Goal: Task Accomplishment & Management: Manage account settings

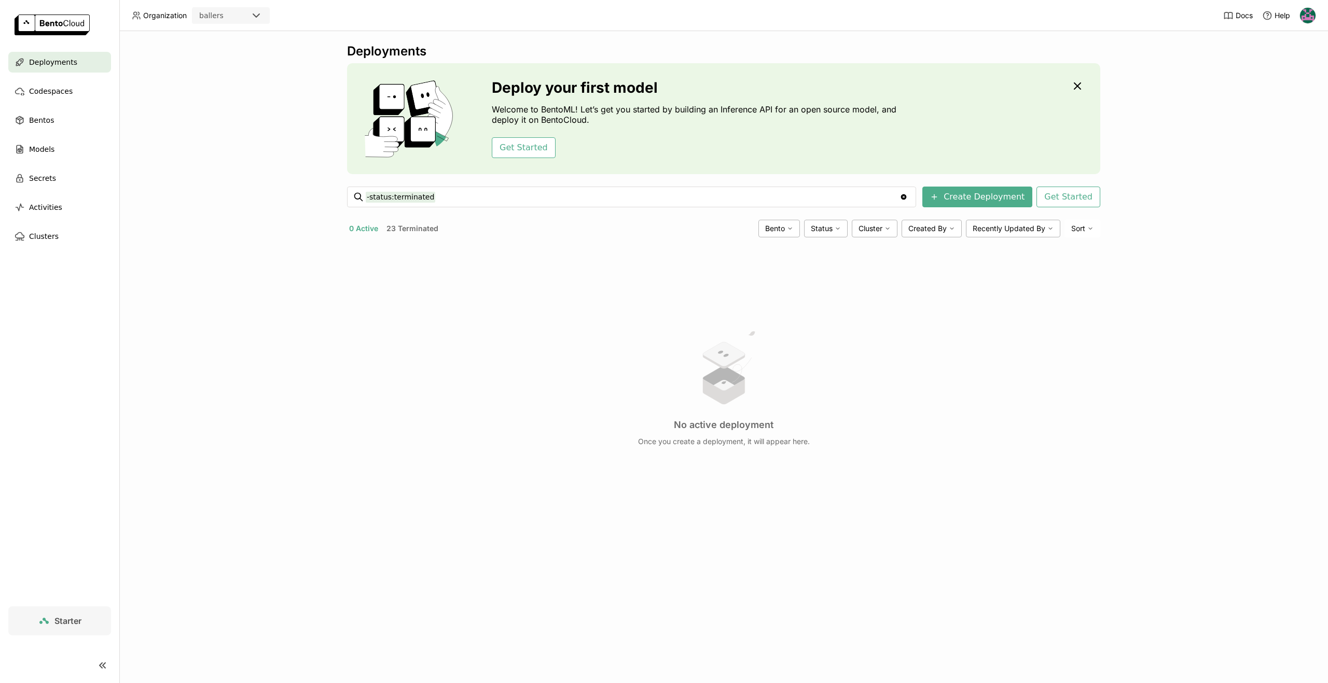
click at [1312, 15] on img at bounding box center [1308, 16] width 16 height 16
drag, startPoint x: 1282, startPoint y: 38, endPoint x: 1277, endPoint y: 40, distance: 5.8
click at [1282, 38] on span "Members" at bounding box center [1288, 39] width 30 height 9
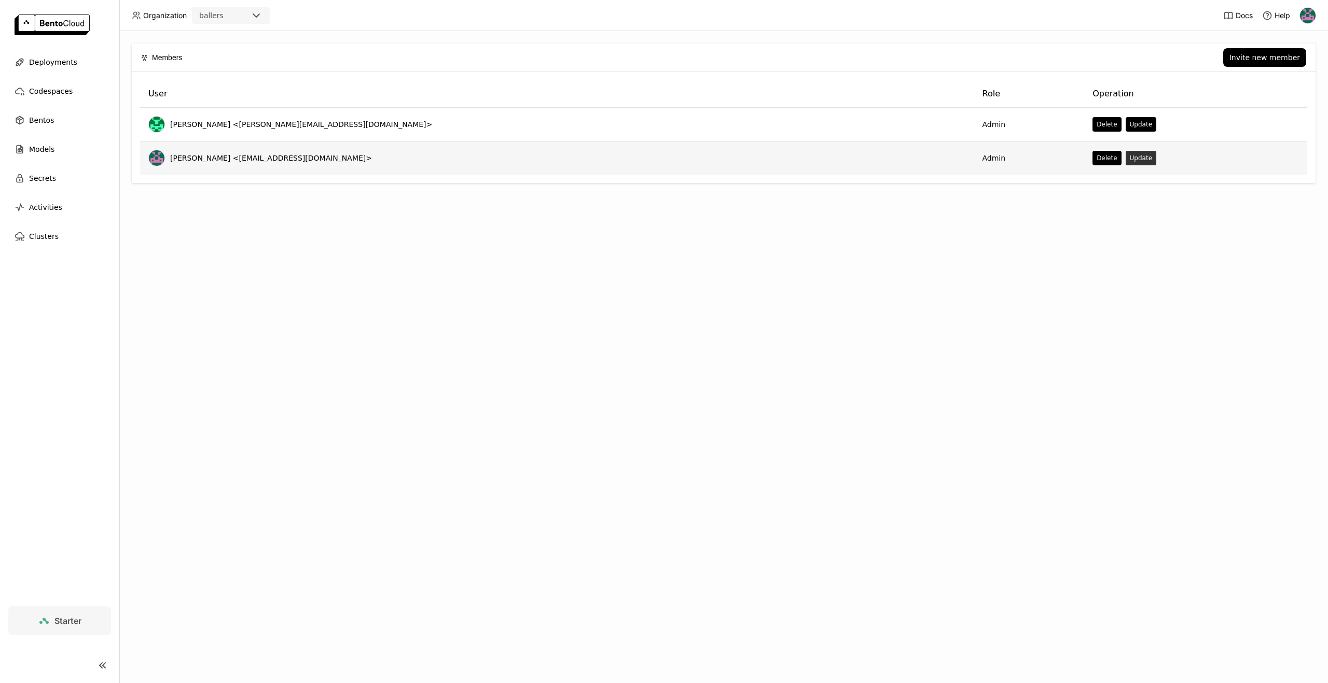
click at [1125, 155] on button "Update" at bounding box center [1140, 158] width 31 height 15
click at [903, 341] on div "Update Member User harsh-raj-e75761c Role Admin Clear value open Submit" at bounding box center [664, 341] width 1328 height 683
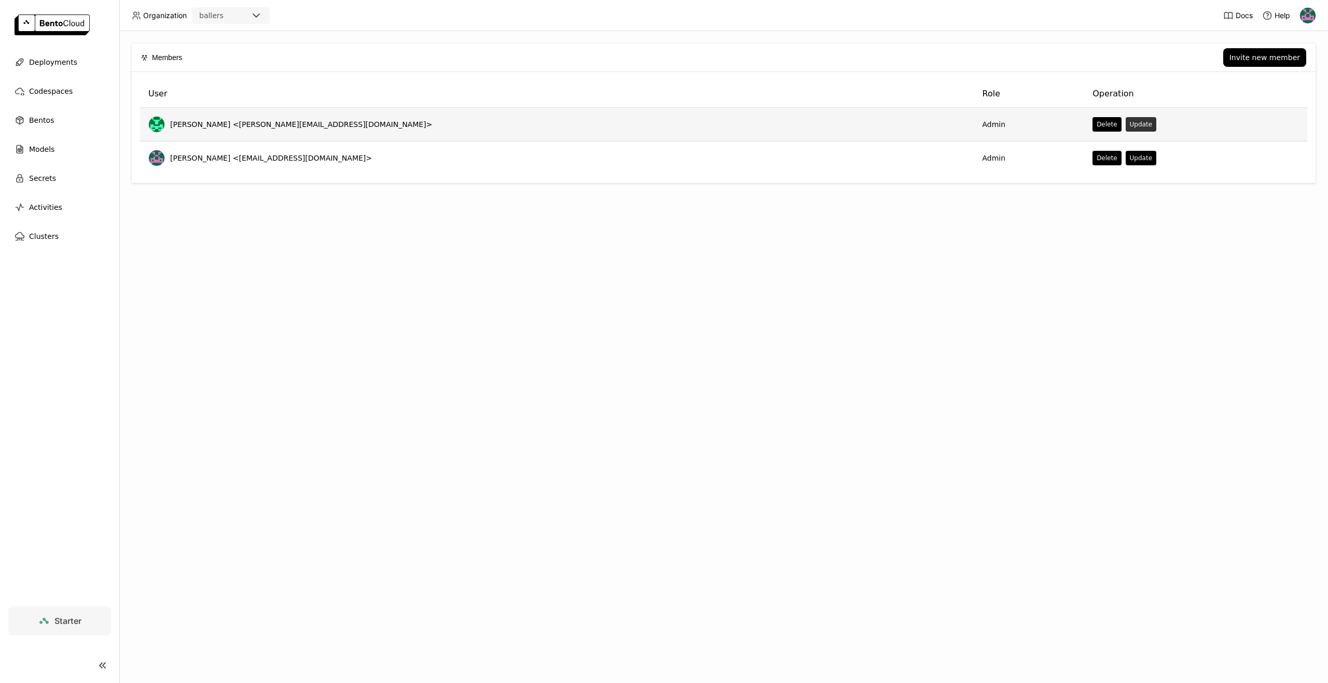
click at [1125, 126] on button "Update" at bounding box center [1140, 124] width 31 height 15
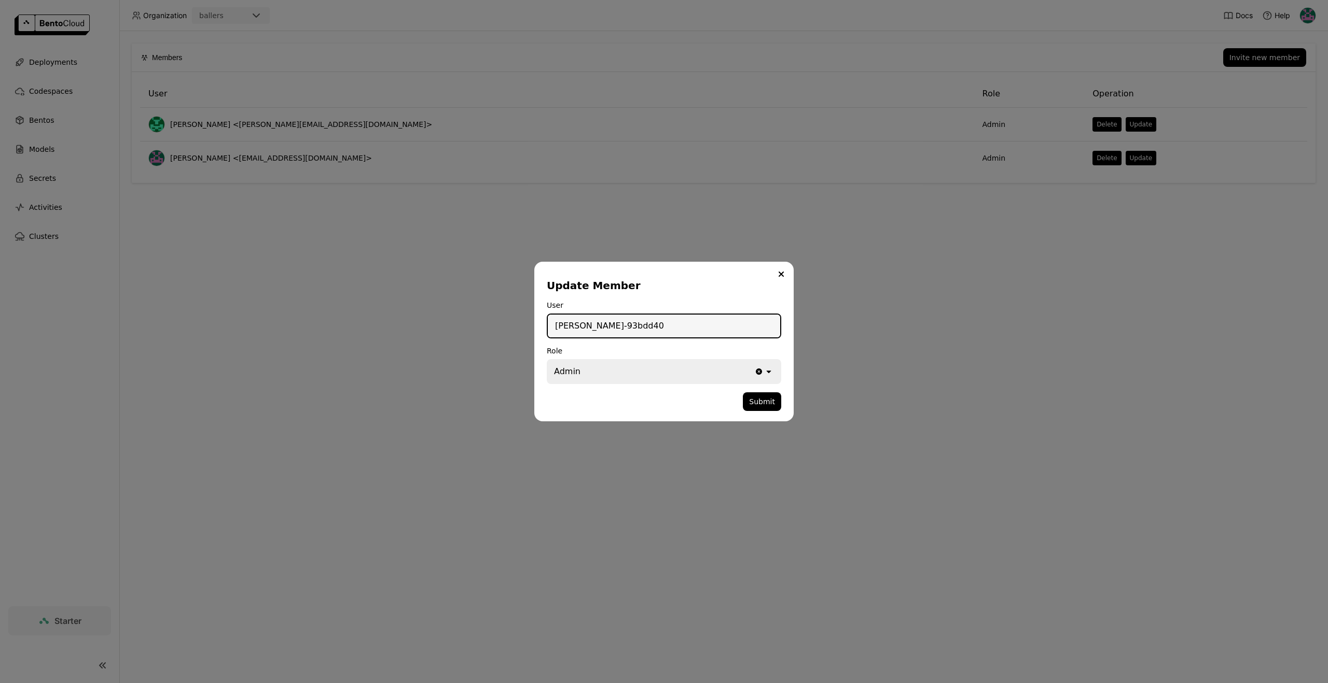
click at [772, 374] on icon "open" at bounding box center [768, 372] width 10 height 10
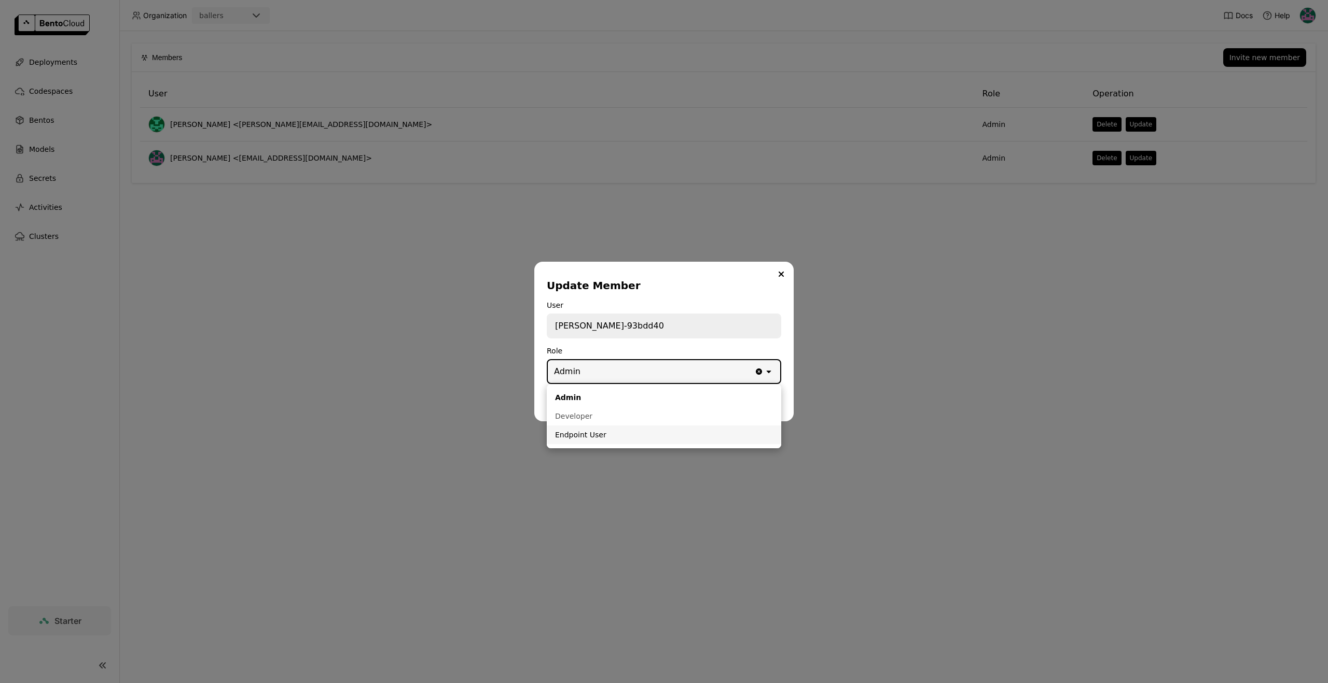
click at [610, 489] on div "Update Member User [PERSON_NAME]-93bdd40 Role Admin Clear value open Submit" at bounding box center [664, 341] width 1328 height 683
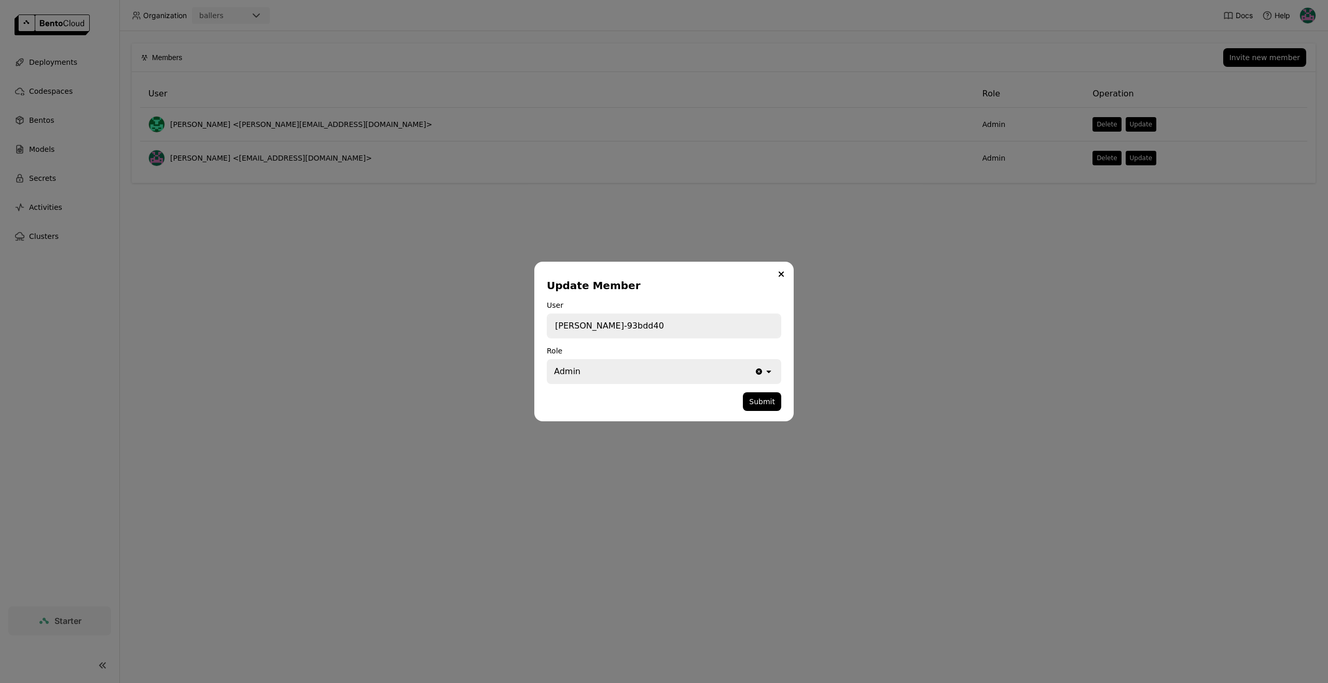
click at [788, 272] on div "Update Member User [PERSON_NAME]-93bdd40 Role Admin Clear value open Submit" at bounding box center [663, 342] width 259 height 160
click at [780, 273] on icon "Close" at bounding box center [780, 274] width 5 height 5
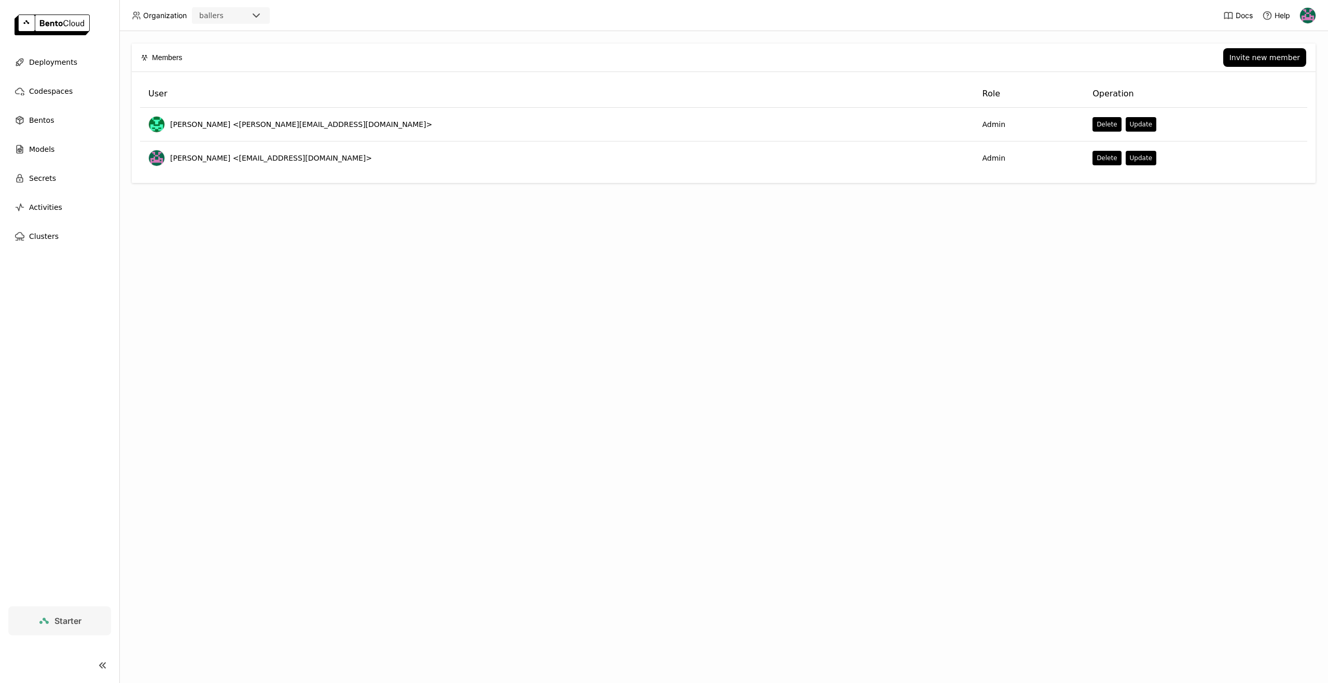
click at [77, 19] on img at bounding box center [52, 25] width 75 height 21
